Goal: Navigation & Orientation: Find specific page/section

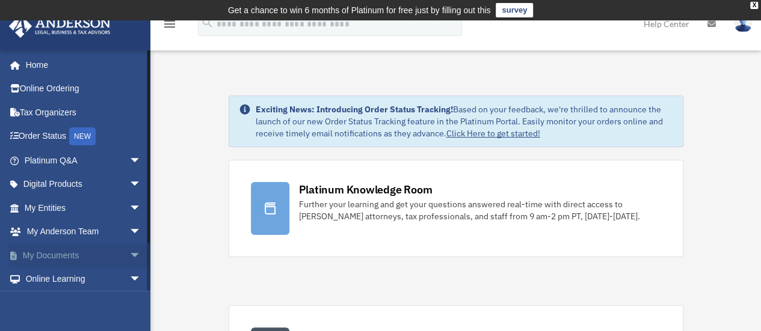
click at [103, 252] on link "My Documents arrow_drop_down" at bounding box center [83, 255] width 151 height 24
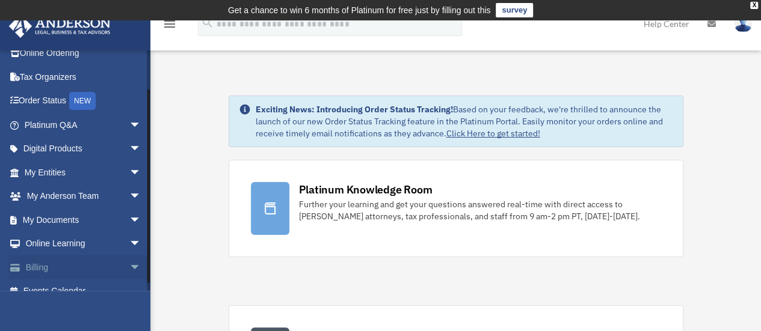
scroll to position [50, 0]
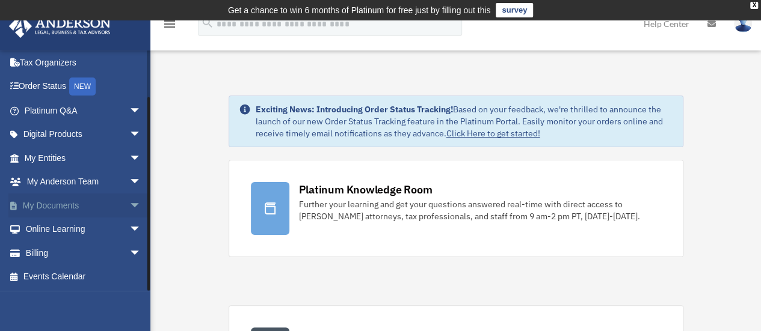
click at [129, 206] on span "arrow_drop_down" at bounding box center [141, 206] width 24 height 25
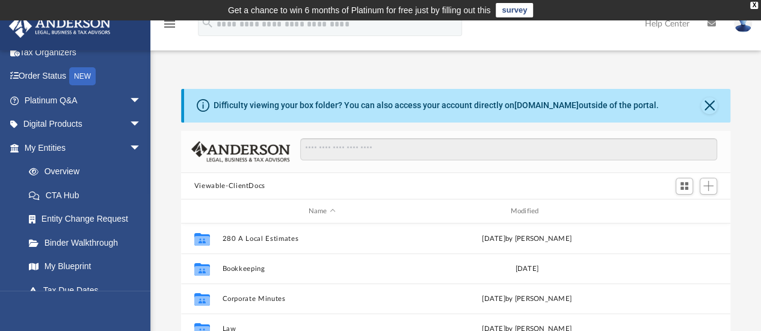
scroll to position [10, 10]
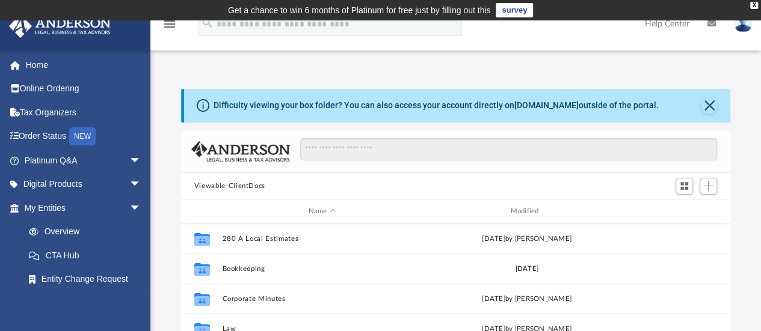
scroll to position [264, 540]
